Goal: Check status: Check status

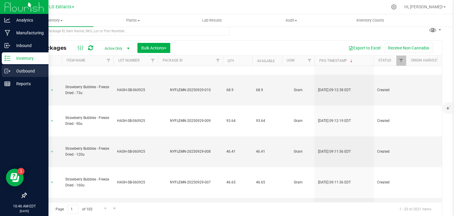
click at [10, 72] on p "Outbound" at bounding box center [27, 70] width 35 height 7
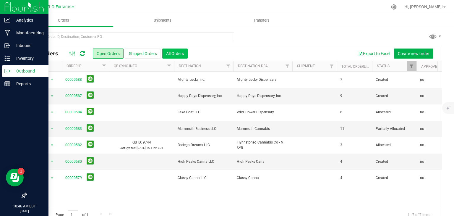
click at [172, 52] on button "All Orders" at bounding box center [174, 53] width 25 height 10
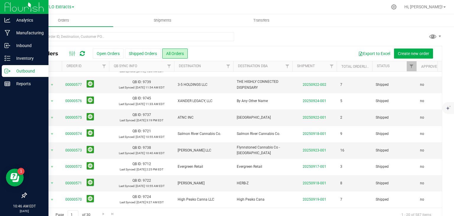
scroll to position [177, 0]
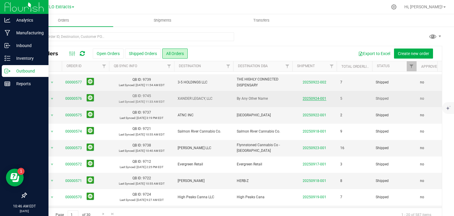
click at [305, 98] on link "20250924-001" at bounding box center [315, 98] width 24 height 4
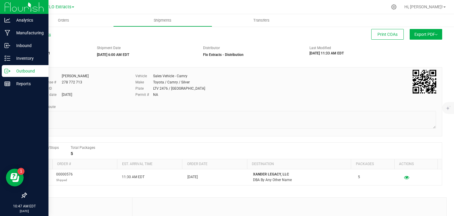
click at [34, 33] on link "All Shipments" at bounding box center [38, 35] width 25 height 4
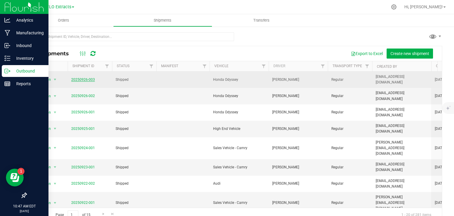
click at [81, 78] on link "20250926-003" at bounding box center [83, 79] width 24 height 4
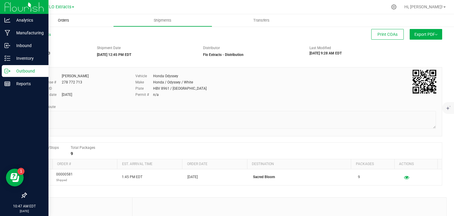
click at [64, 20] on span "Orders" at bounding box center [63, 20] width 27 height 5
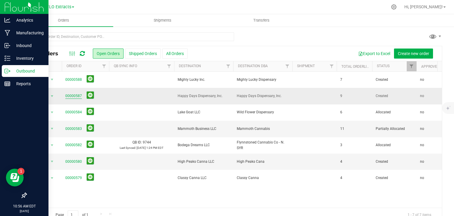
click at [69, 96] on link "00000587" at bounding box center [73, 96] width 17 height 6
